Goal: Information Seeking & Learning: Check status

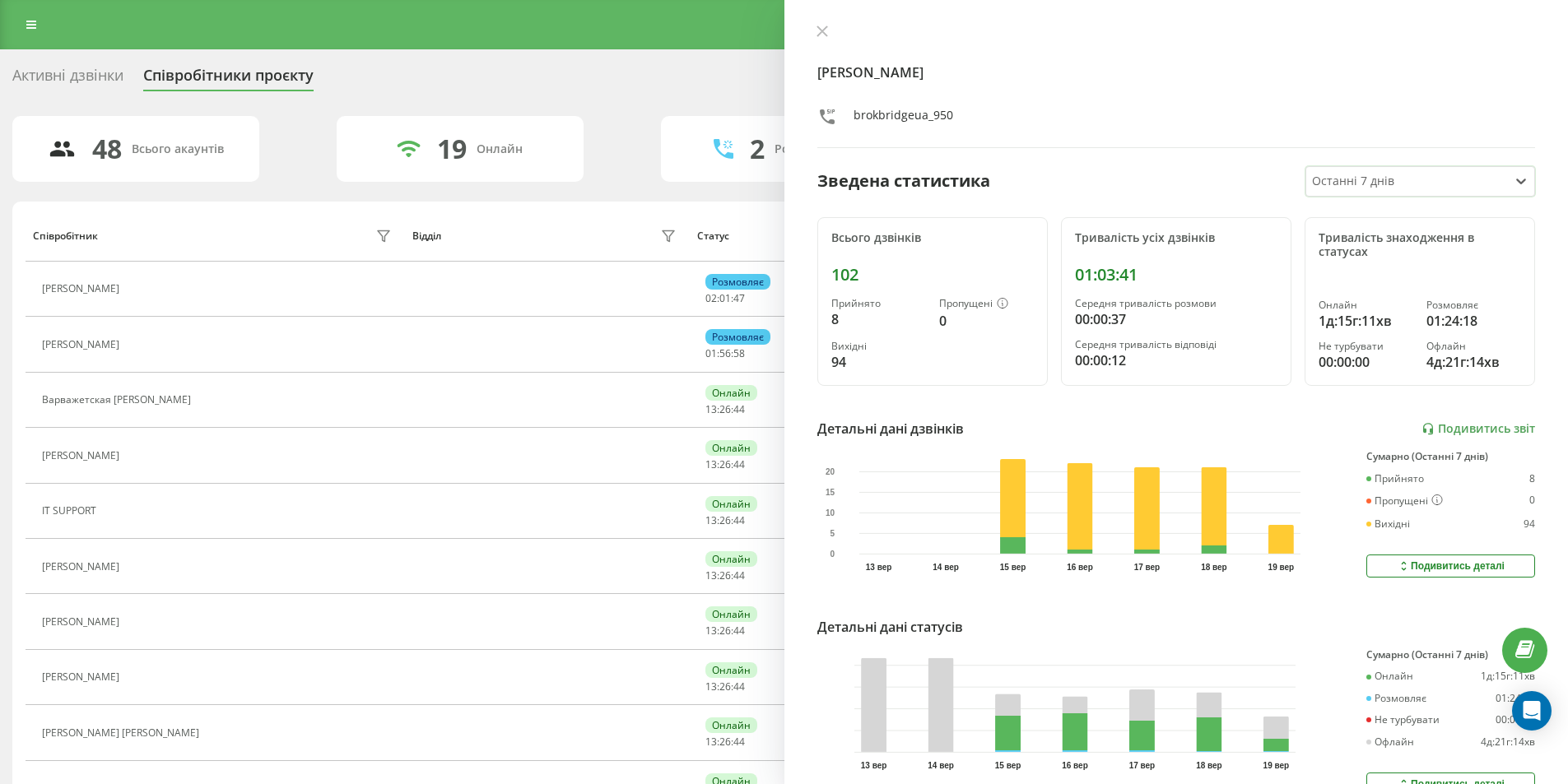
click at [894, 237] on div "Всього дзвінків" at bounding box center [933, 238] width 203 height 14
click at [894, 239] on div "Всього дзвінків" at bounding box center [933, 238] width 203 height 14
click at [815, 31] on button at bounding box center [821, 32] width 21 height 16
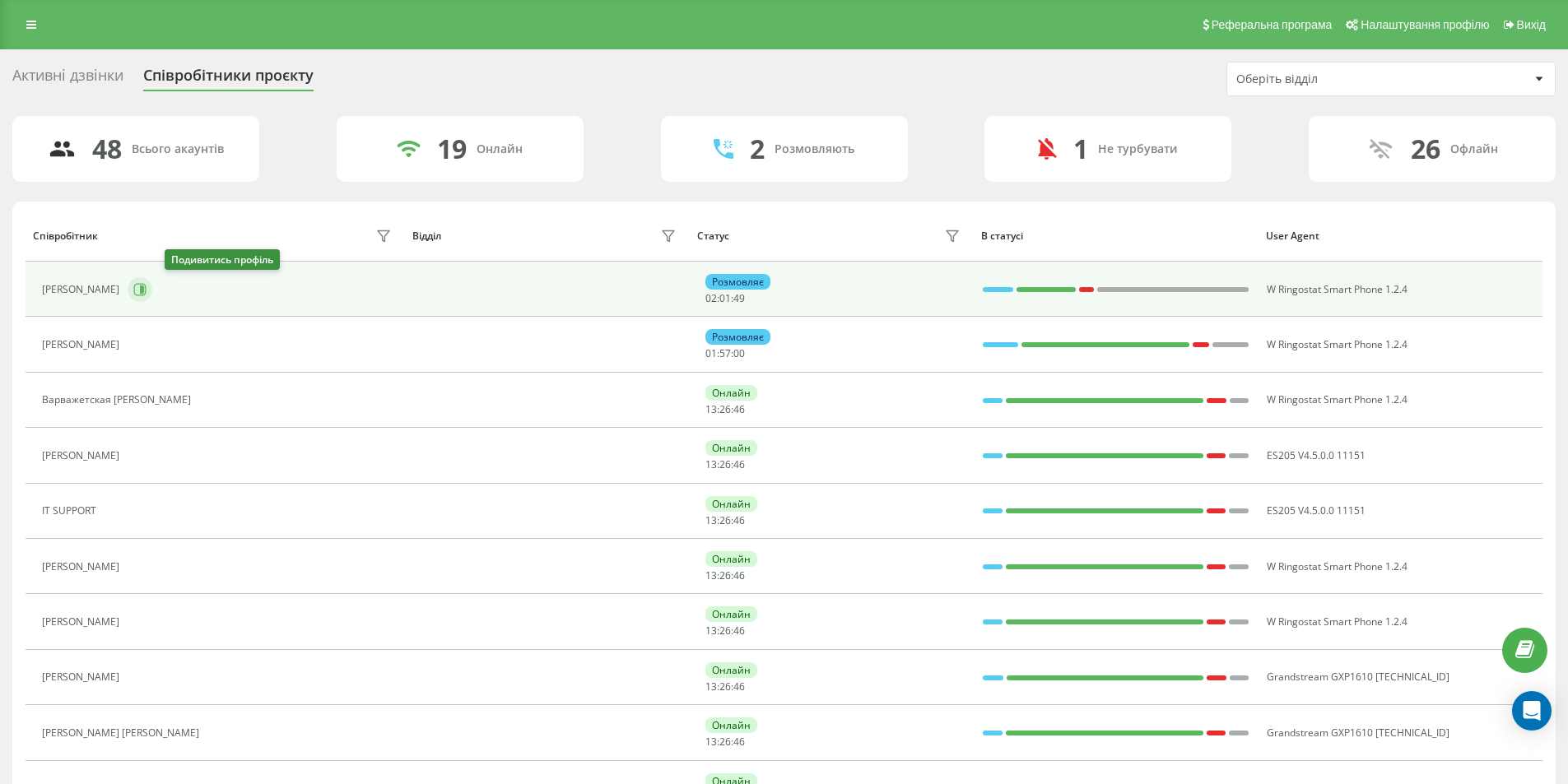
click at [153, 285] on button at bounding box center [140, 290] width 25 height 25
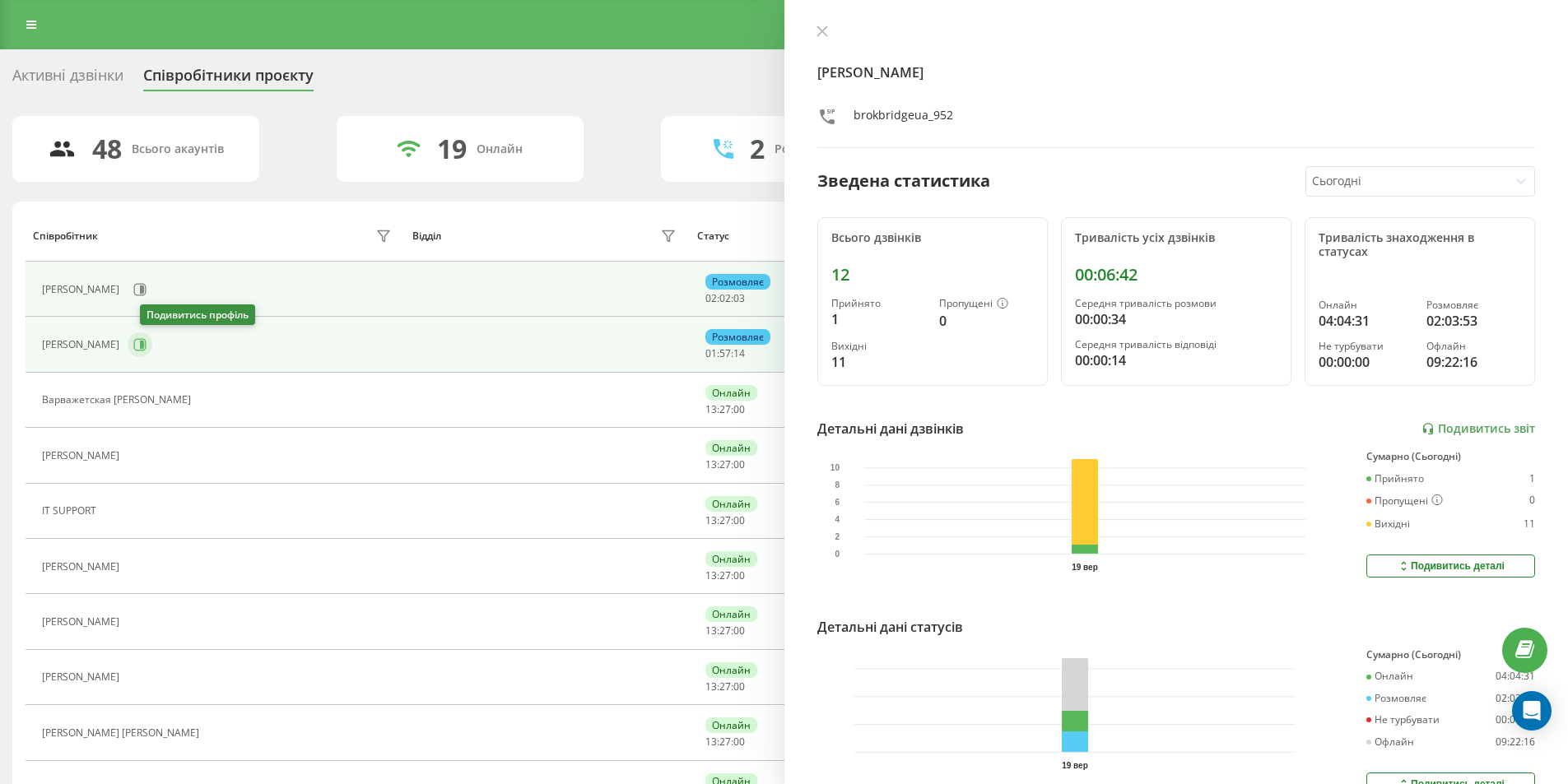
click at [146, 339] on icon at bounding box center [141, 345] width 13 height 13
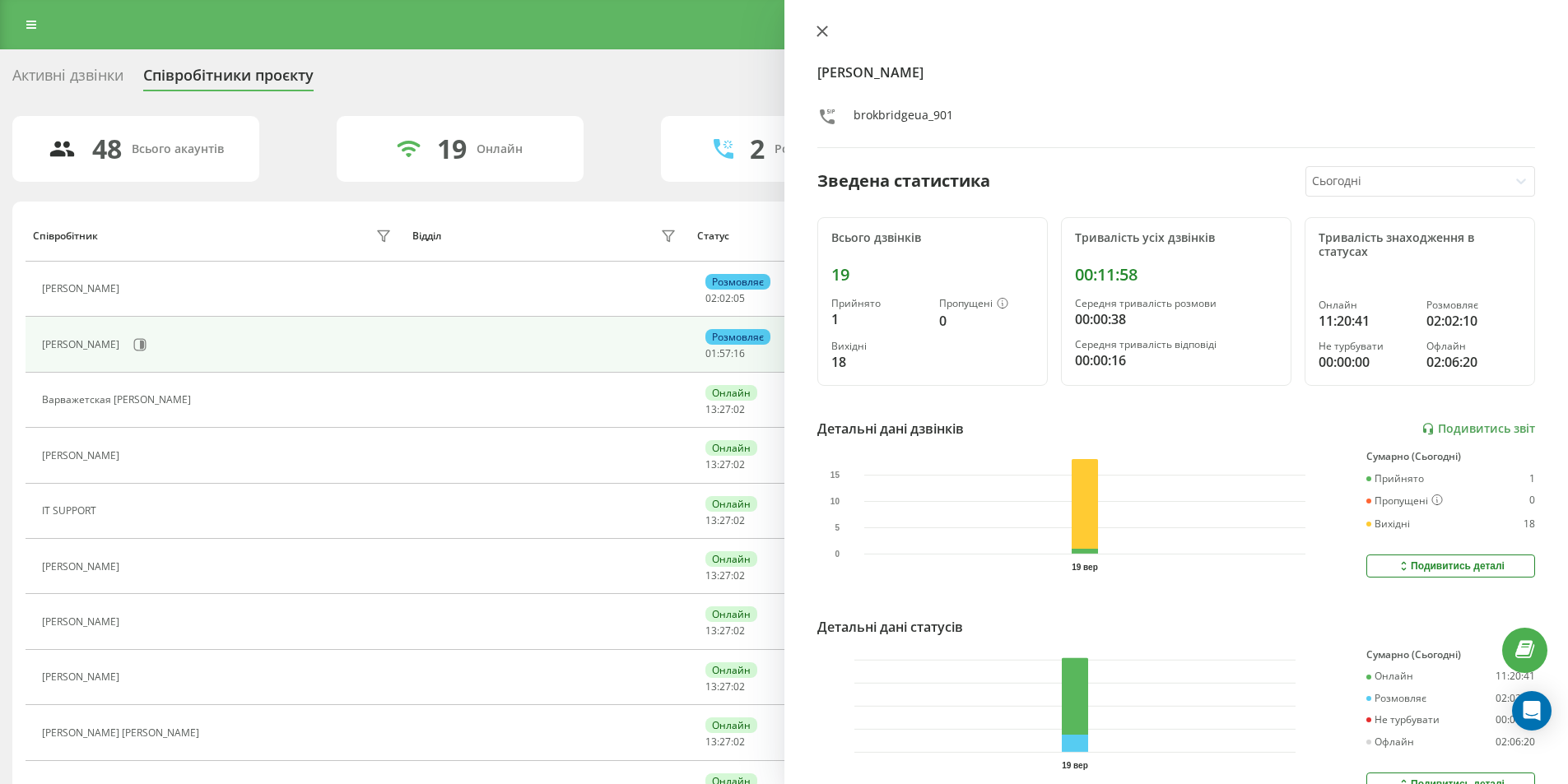
click at [825, 28] on icon at bounding box center [821, 31] width 10 height 10
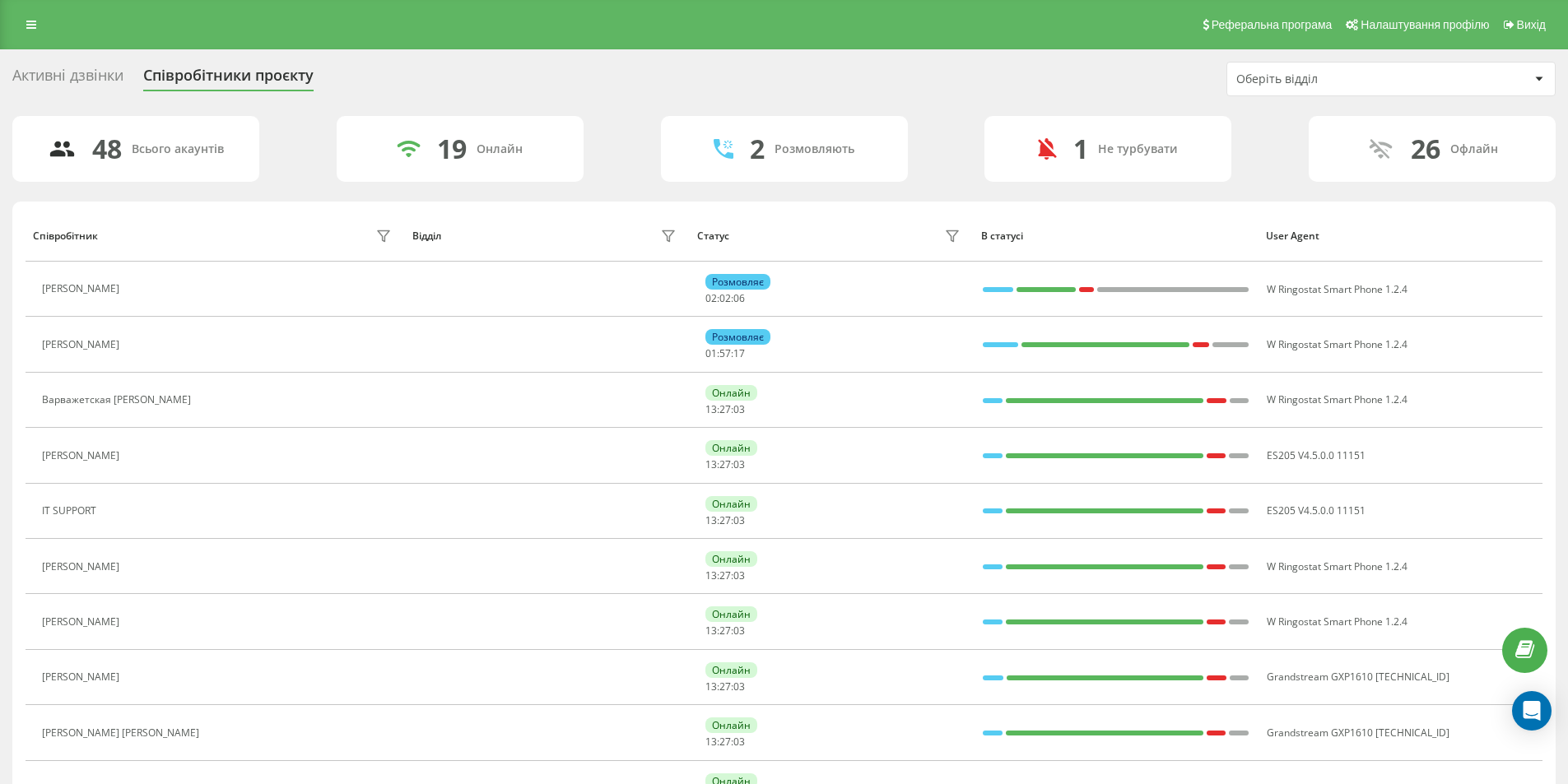
click at [110, 79] on div "Активні дзвінки" at bounding box center [69, 79] width 111 height 26
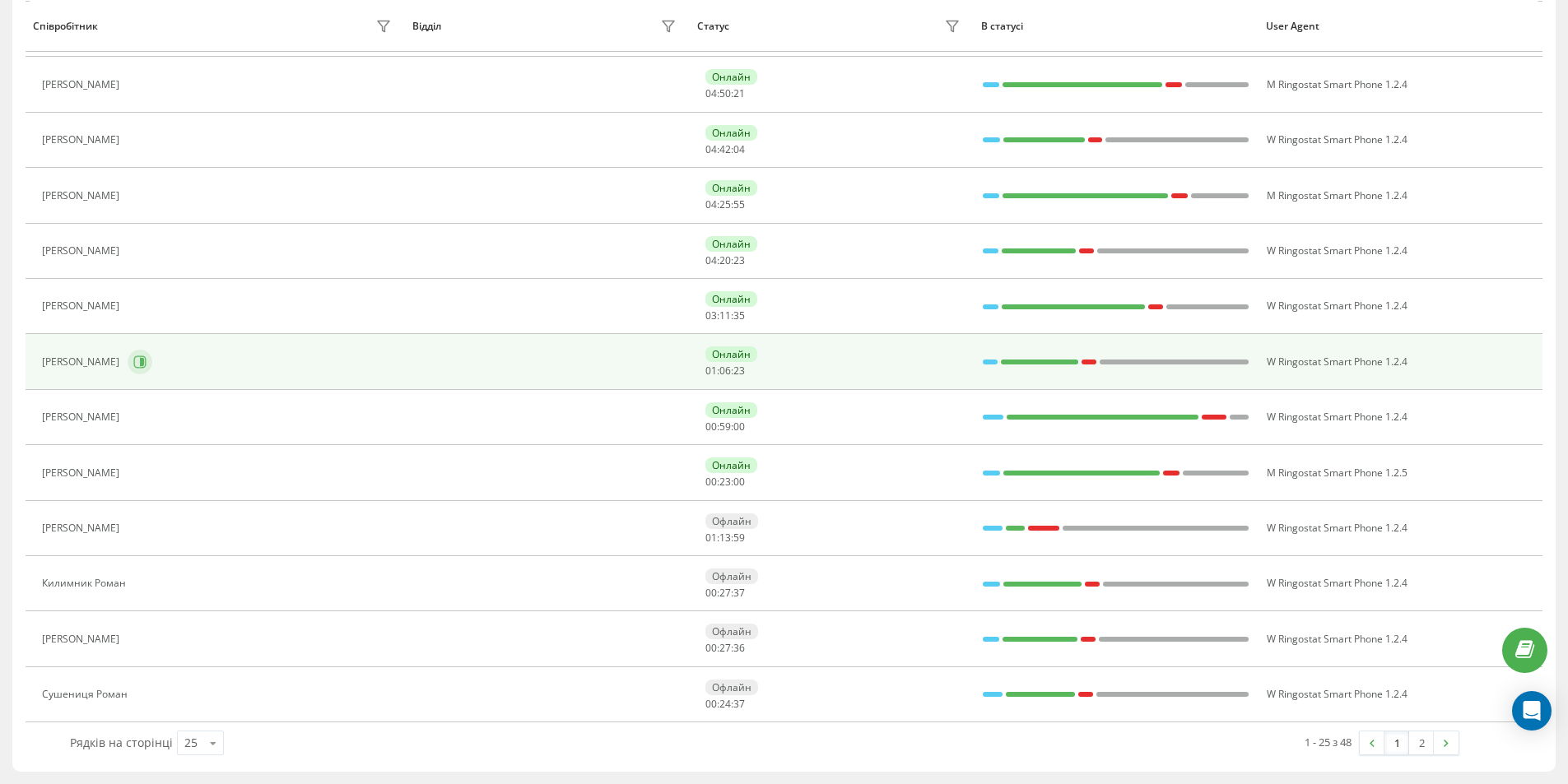
scroll to position [679, 0]
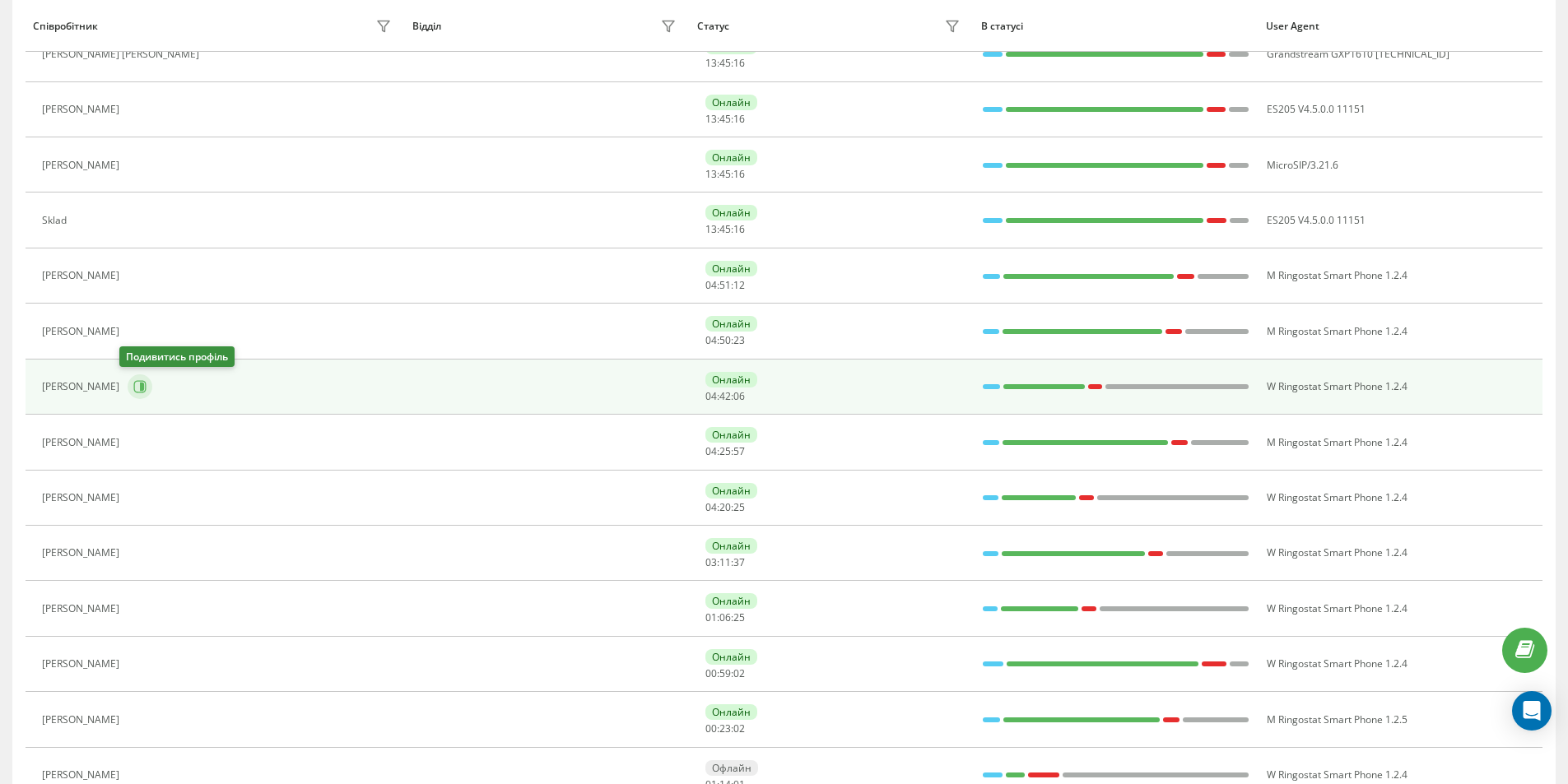
click at [133, 384] on icon at bounding box center [140, 387] width 13 height 13
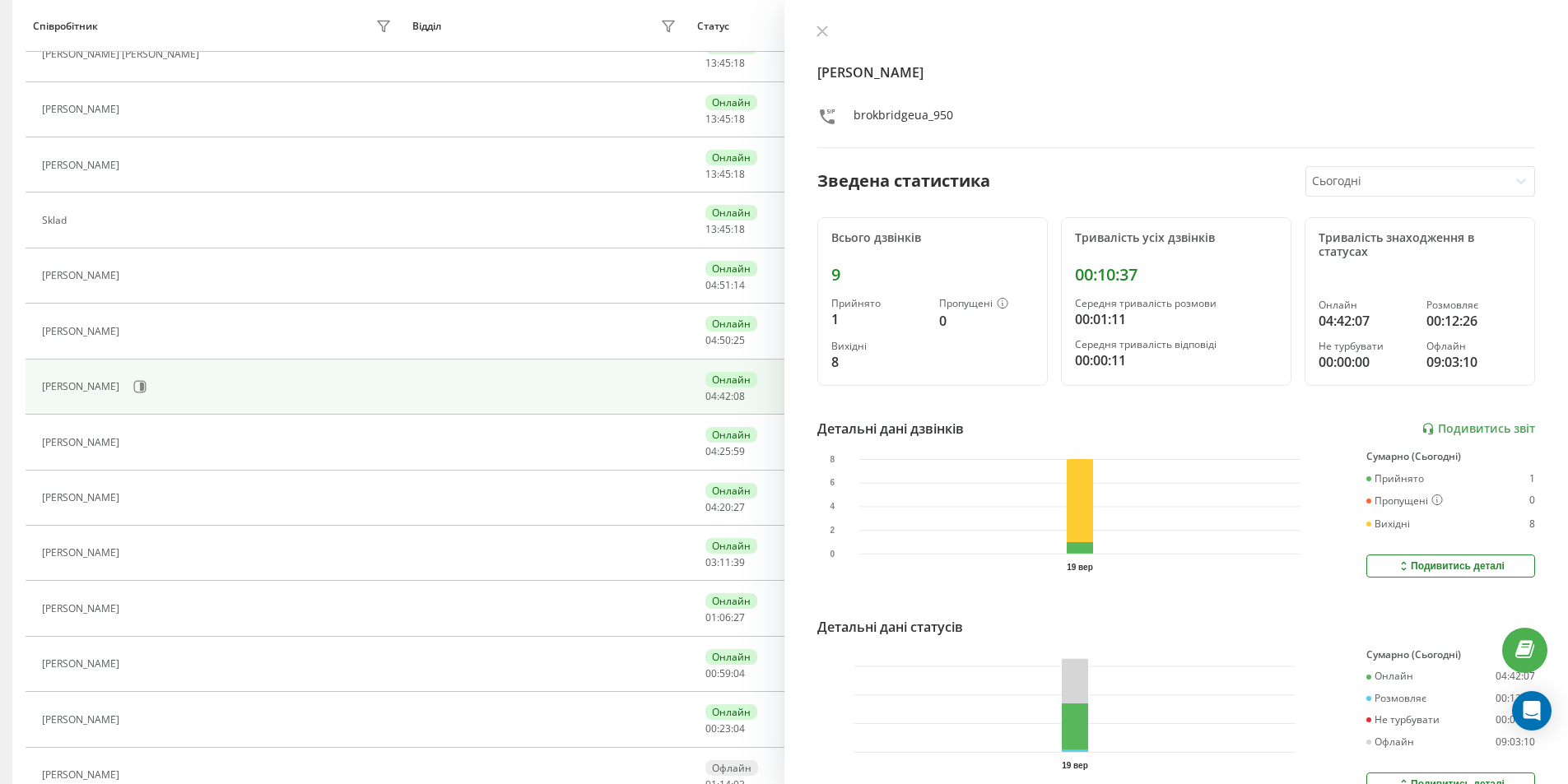
click at [1111, 282] on div "00:10:37" at bounding box center [1176, 275] width 203 height 20
click at [1116, 244] on div "Тривалість усіх дзвінків" at bounding box center [1176, 238] width 203 height 14
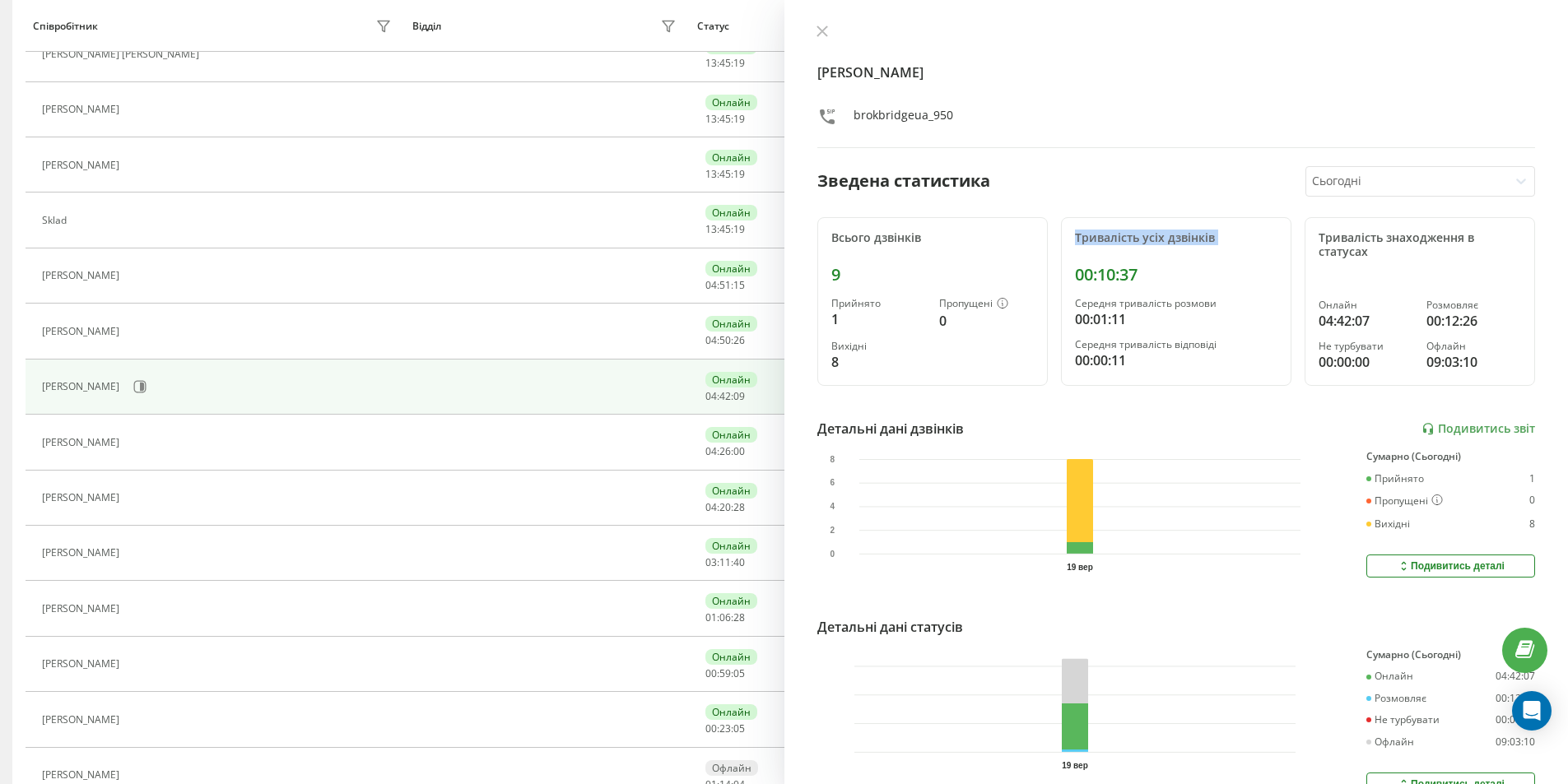
click at [1116, 244] on div "Тривалість усіх дзвінків" at bounding box center [1176, 238] width 203 height 14
click at [1096, 275] on div "00:10:37" at bounding box center [1176, 275] width 203 height 20
click at [1095, 276] on div "00:10:37" at bounding box center [1176, 275] width 203 height 20
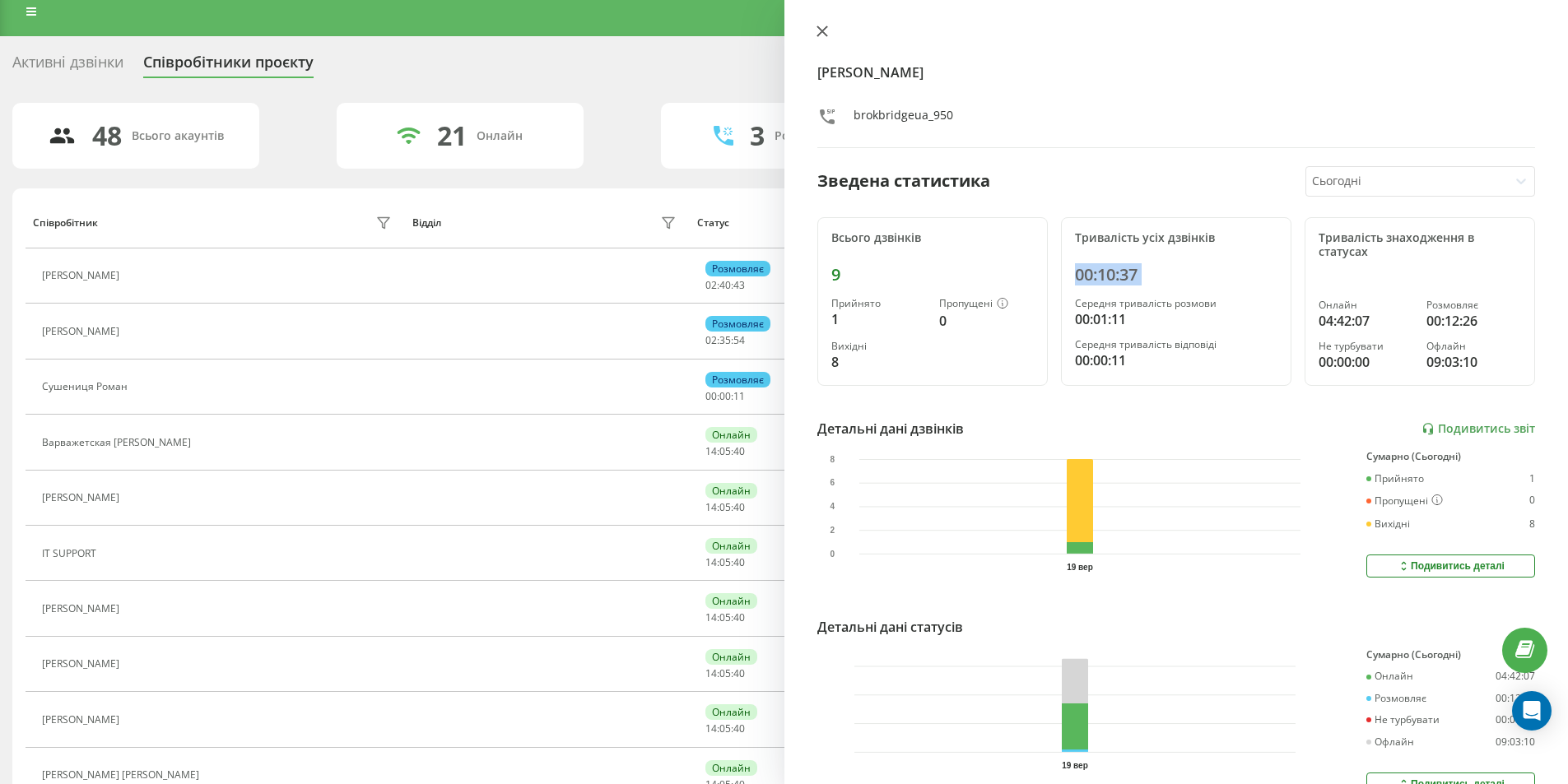
click at [811, 29] on button at bounding box center [821, 32] width 21 height 16
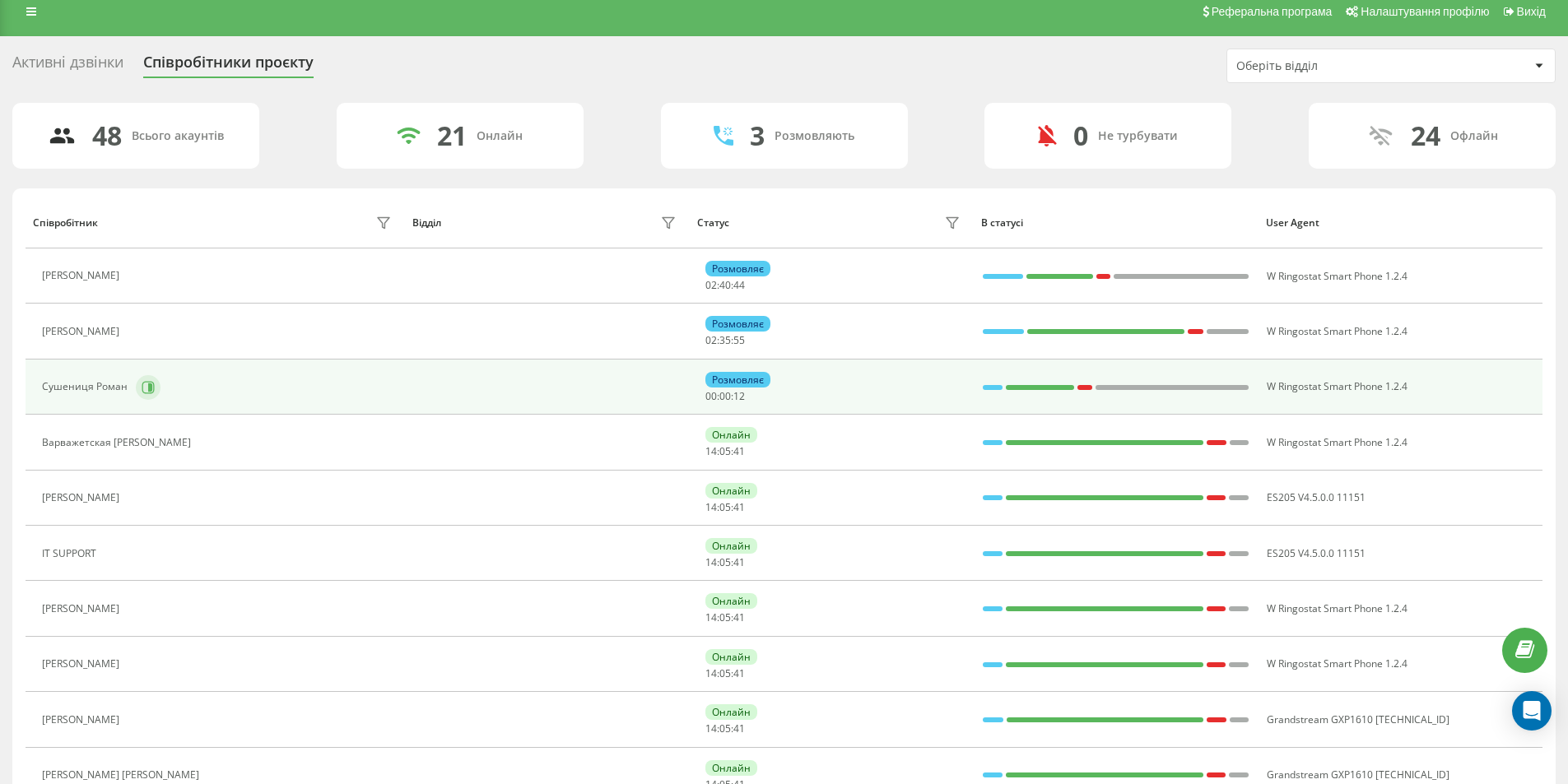
click at [142, 385] on icon at bounding box center [148, 387] width 13 height 13
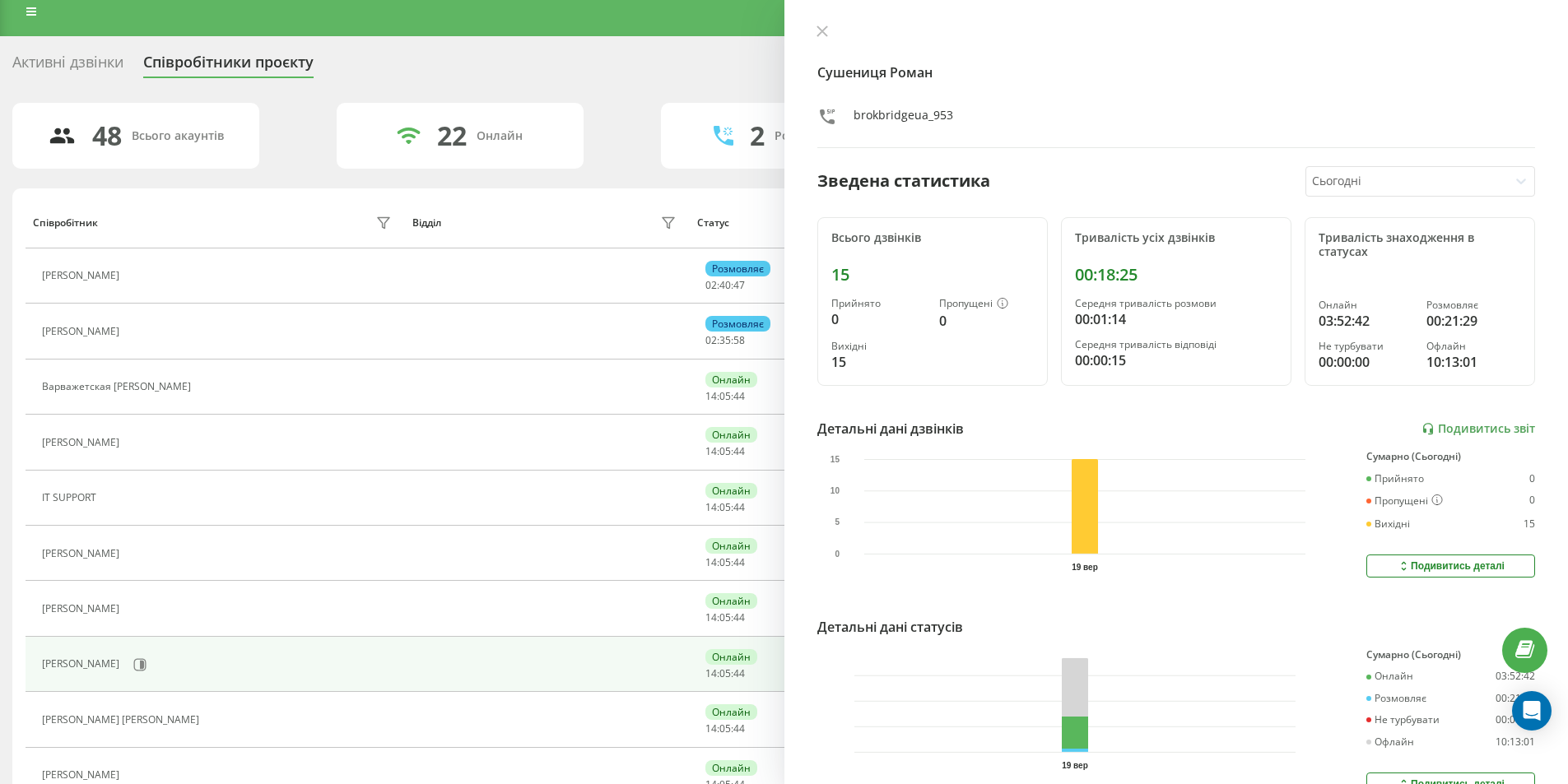
scroll to position [507, 0]
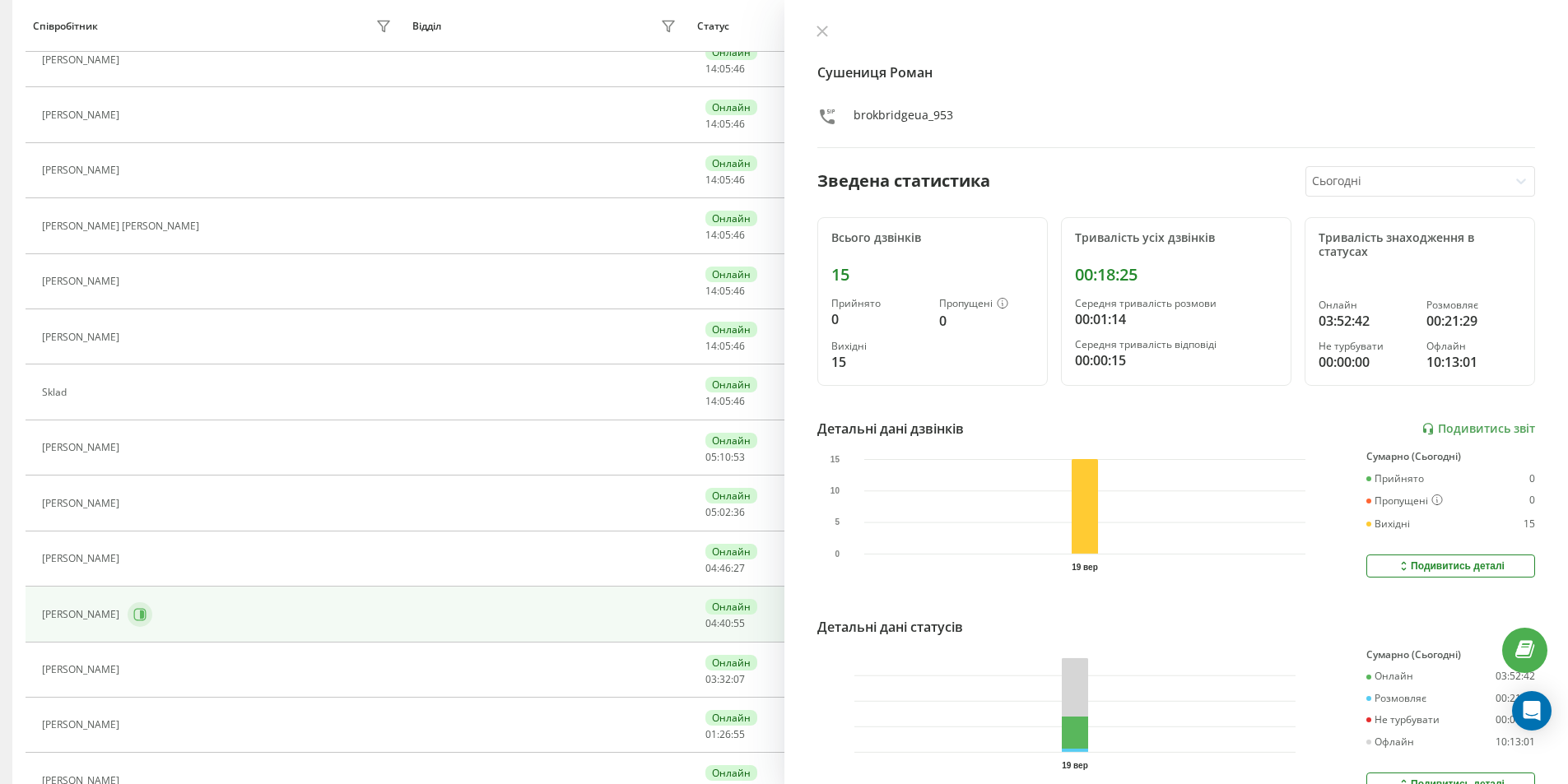
click at [131, 604] on button at bounding box center [140, 614] width 25 height 25
click at [1338, 181] on div at bounding box center [1406, 181] width 189 height 19
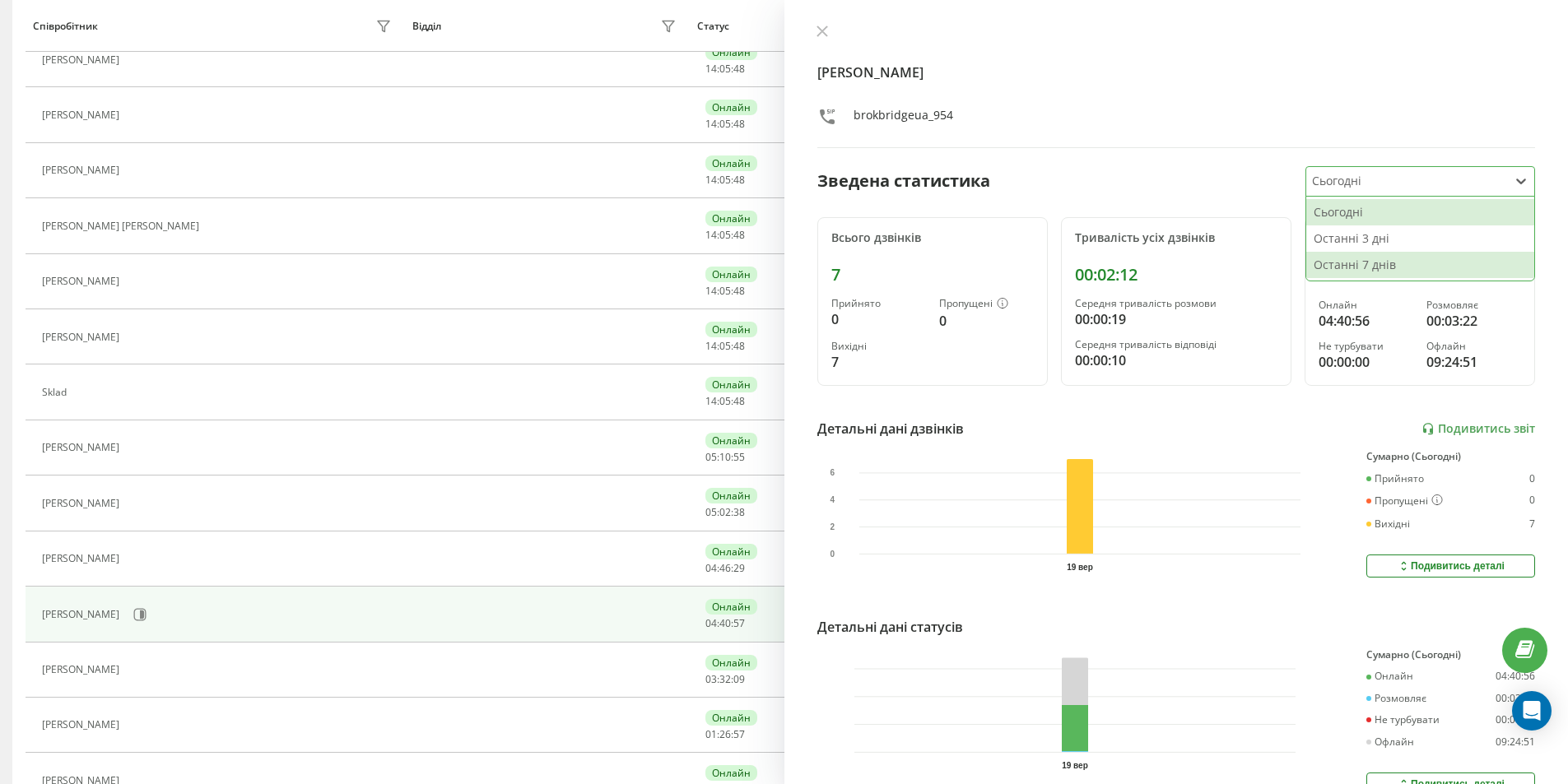
click at [1346, 261] on div "Останні 7 днів" at bounding box center [1420, 265] width 228 height 26
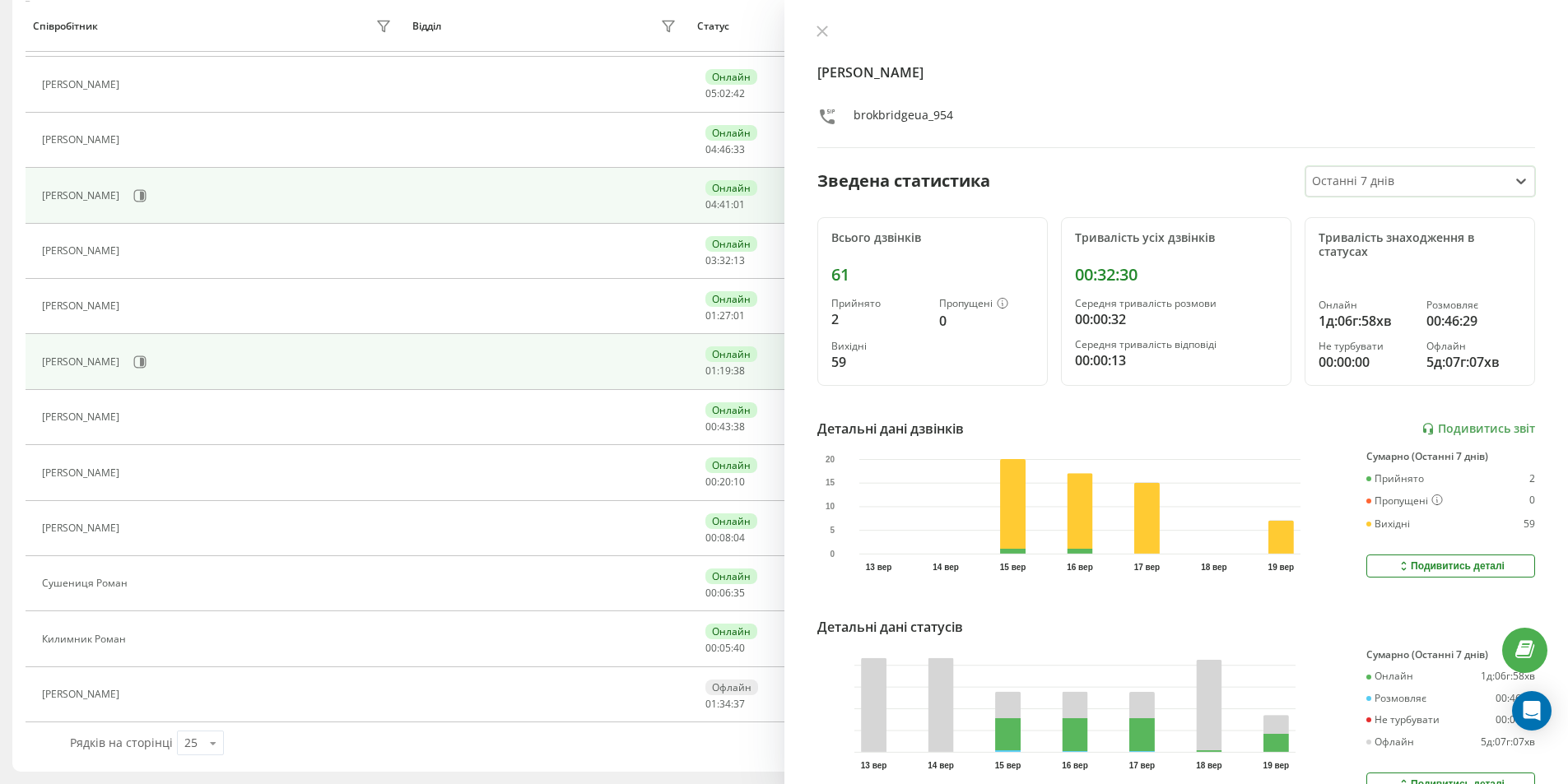
scroll to position [679, 0]
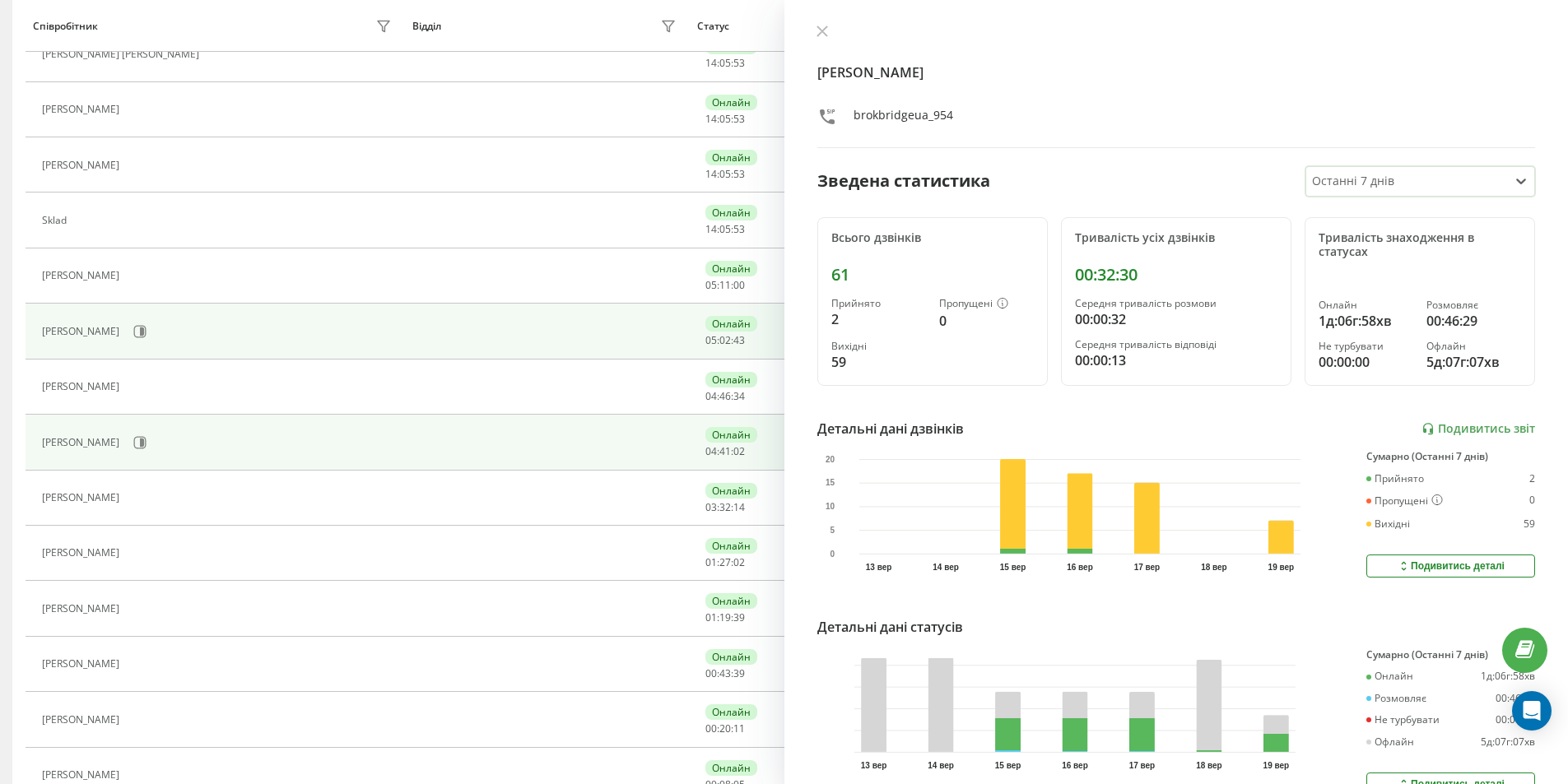
click at [121, 323] on div "[PERSON_NAME]" at bounding box center [218, 332] width 354 height 28
click at [134, 328] on icon at bounding box center [141, 332] width 13 height 13
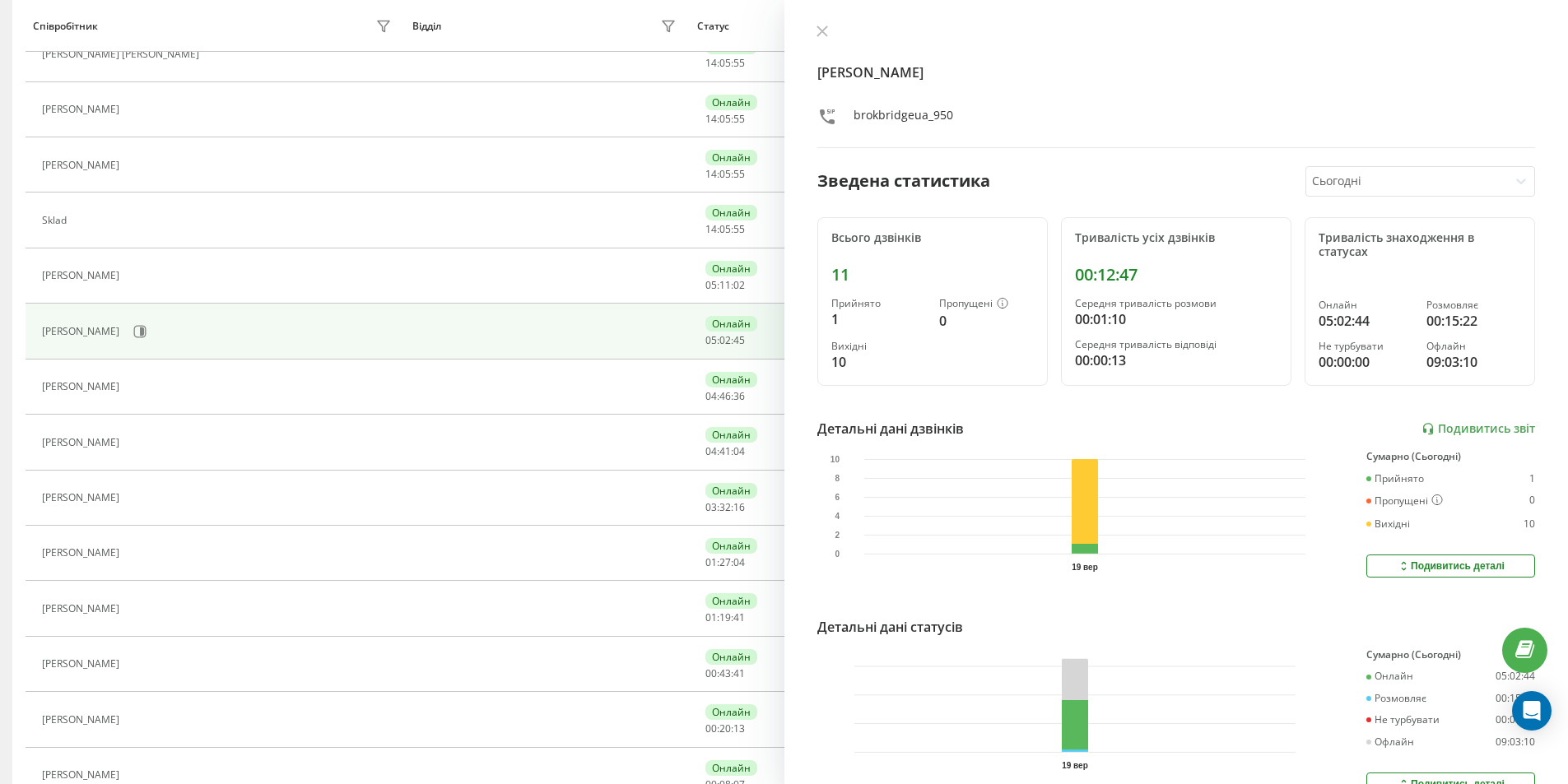
click at [1353, 195] on div "Сьогодні" at bounding box center [1420, 181] width 229 height 30
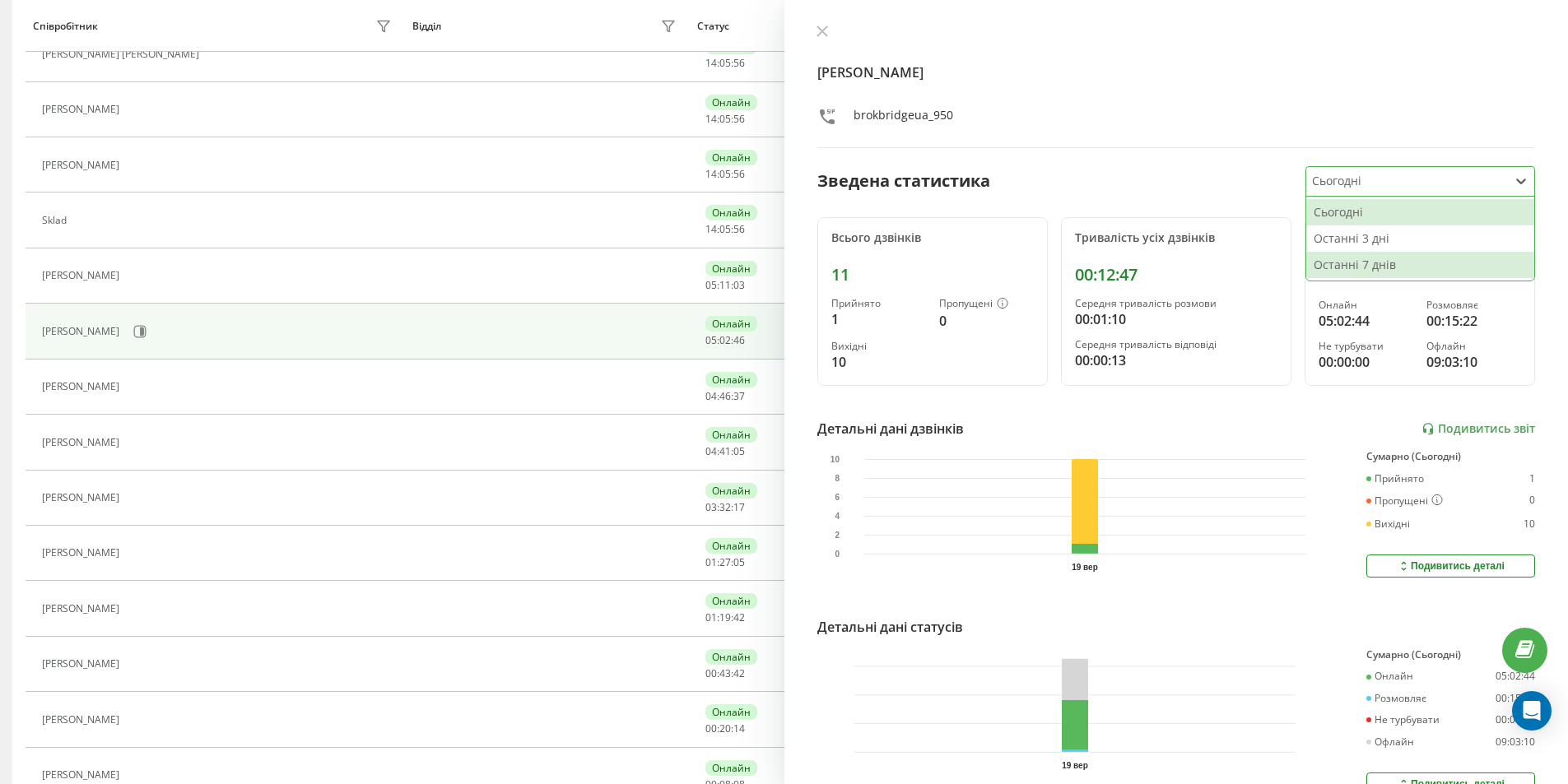
click at [1351, 254] on div "Останні 7 днів" at bounding box center [1420, 265] width 228 height 26
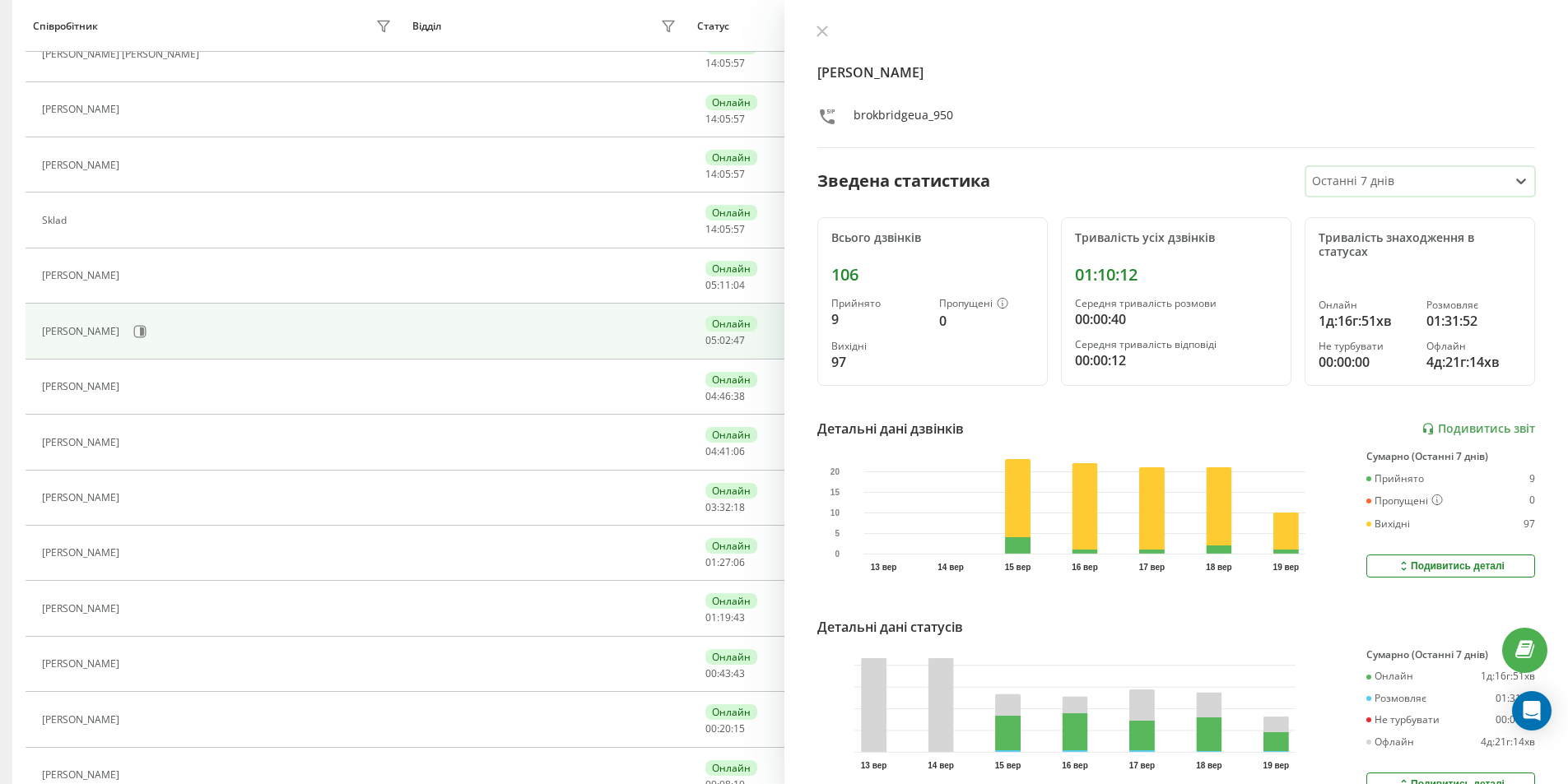
click at [1342, 194] on div "Останні 7 днів" at bounding box center [1406, 182] width 202 height 29
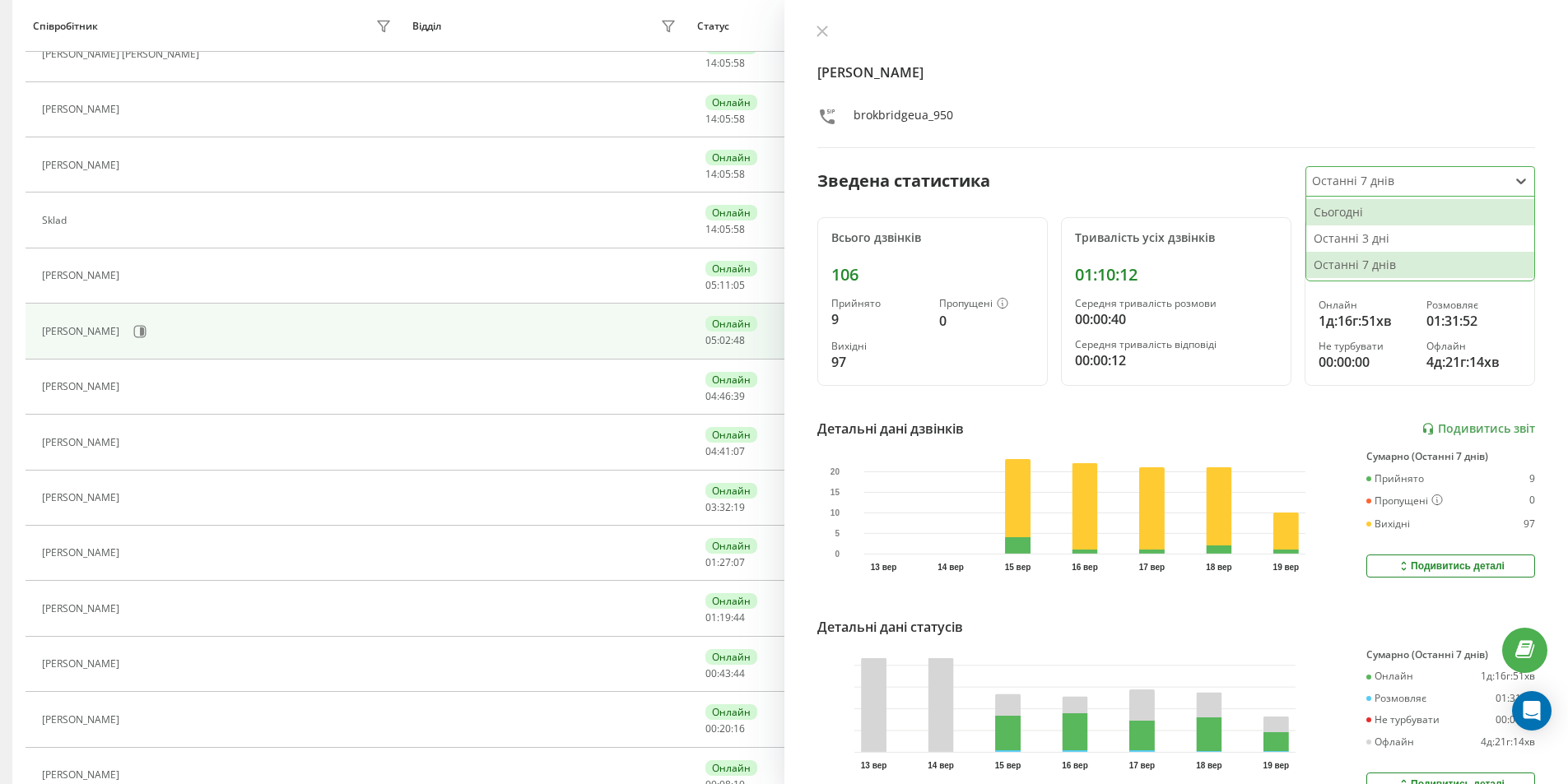
click at [1341, 209] on div "Сьогодні" at bounding box center [1420, 212] width 228 height 26
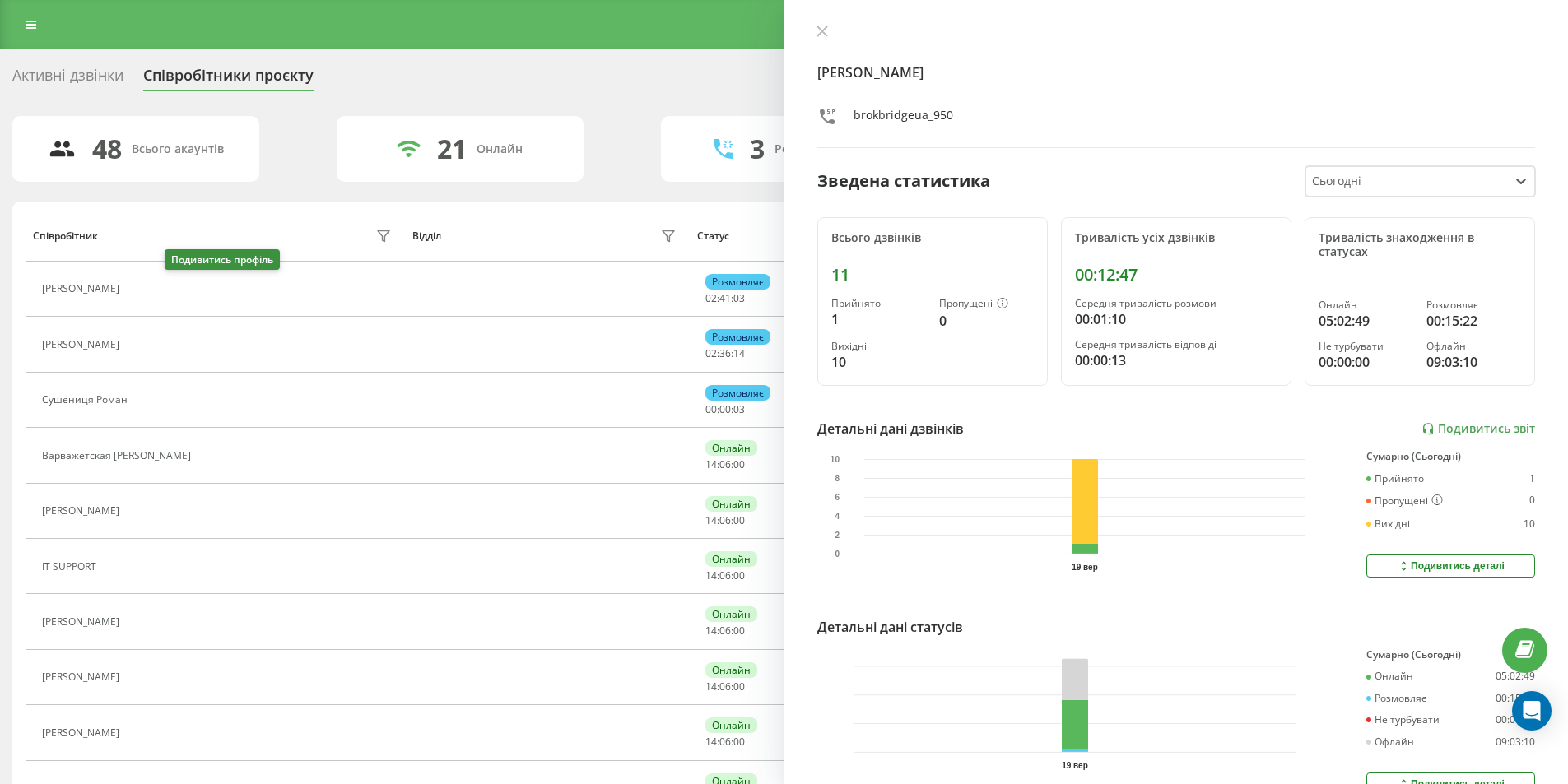
click at [147, 281] on button at bounding box center [138, 291] width 20 height 23
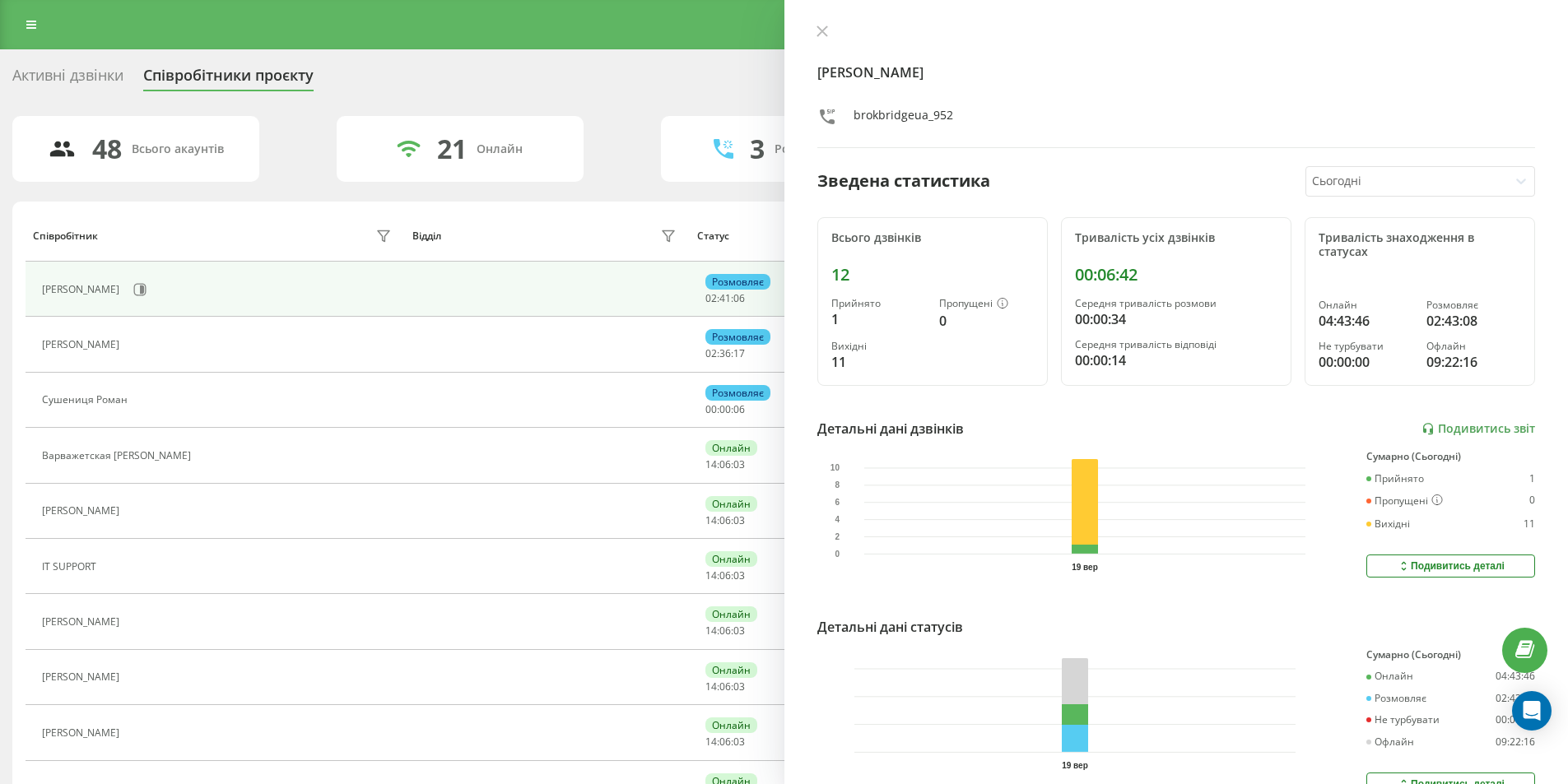
click at [1124, 278] on div "00:06:42" at bounding box center [1176, 275] width 203 height 20
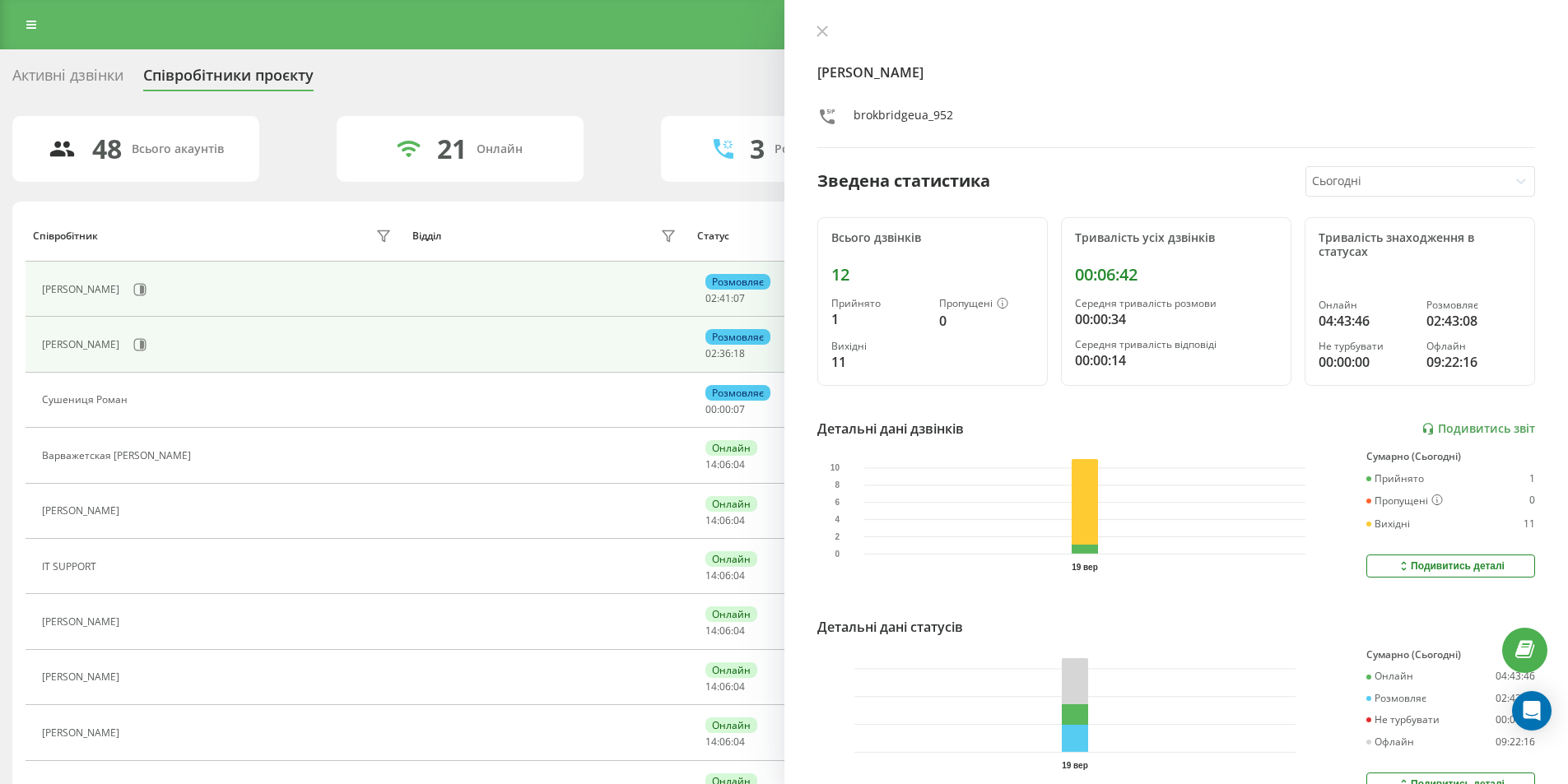
click at [164, 339] on div "[PERSON_NAME]" at bounding box center [218, 344] width 354 height 28
click at [144, 344] on icon at bounding box center [142, 344] width 5 height 8
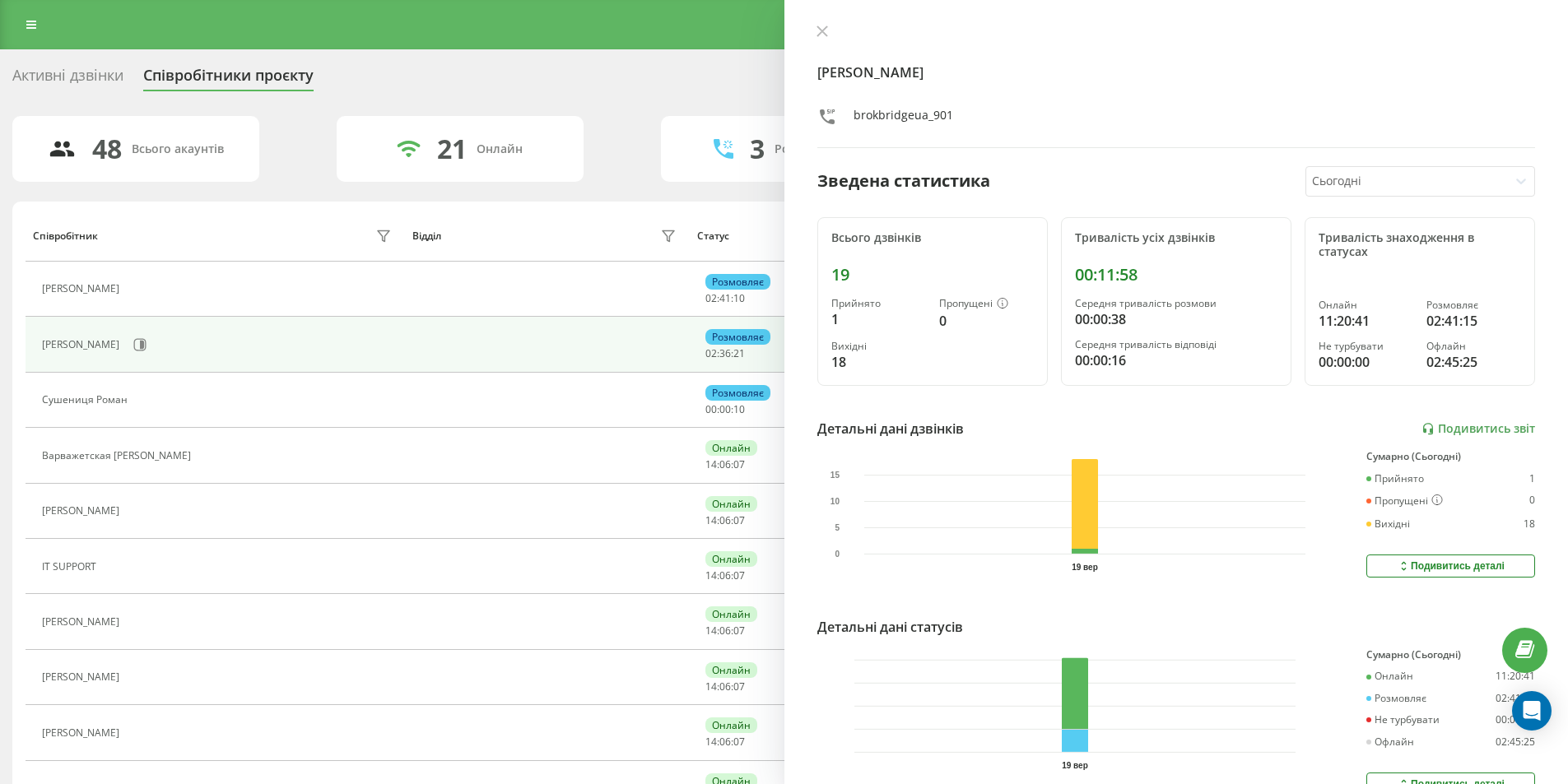
click at [1098, 281] on div "00:11:58" at bounding box center [1176, 275] width 203 height 20
click at [1100, 311] on div "00:00:38" at bounding box center [1176, 320] width 203 height 20
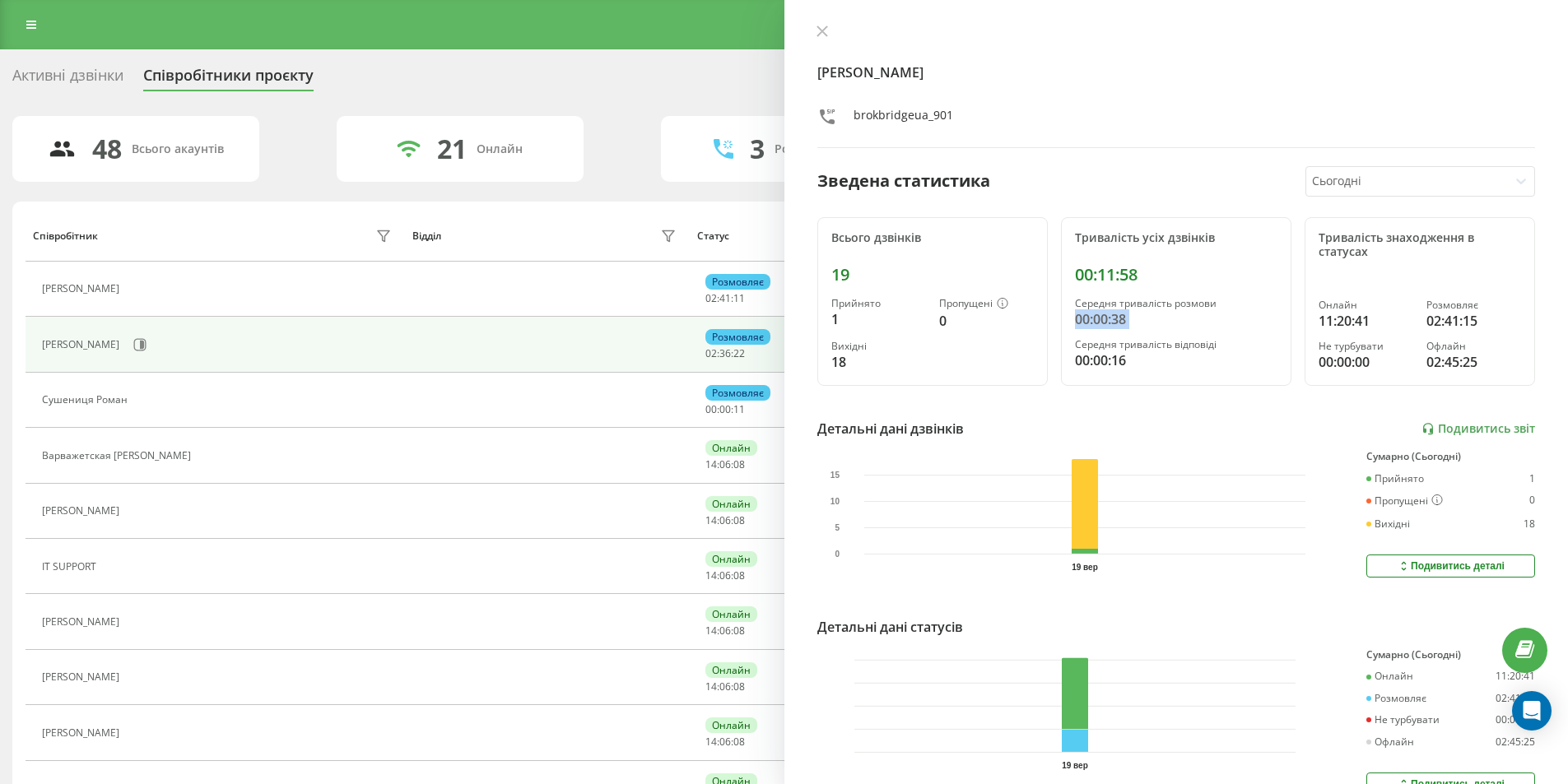
click at [1100, 311] on div "00:00:38" at bounding box center [1176, 320] width 203 height 20
click at [824, 31] on icon at bounding box center [822, 31] width 12 height 12
